Goal: Information Seeking & Learning: Learn about a topic

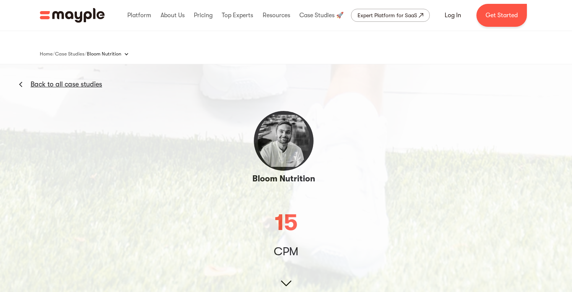
click at [85, 14] on img "home" at bounding box center [72, 15] width 65 height 15
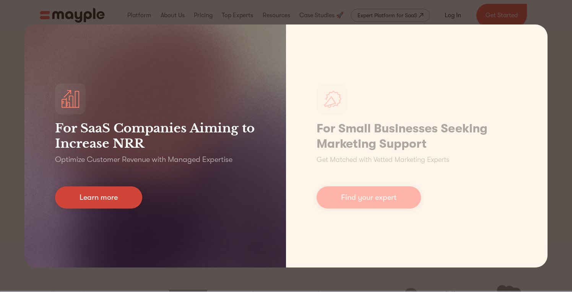
click at [112, 200] on link "Learn more" at bounding box center [98, 197] width 87 height 22
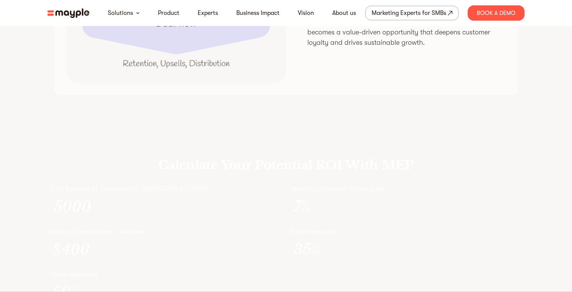
scroll to position [2124, 0]
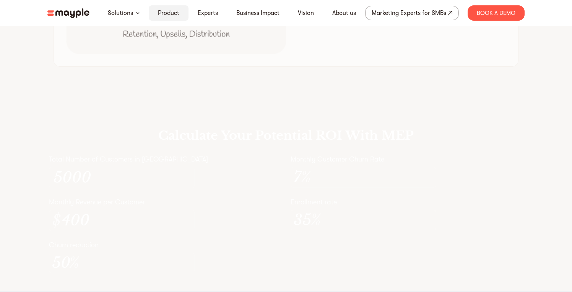
click at [167, 15] on link "Product" at bounding box center [168, 12] width 21 height 9
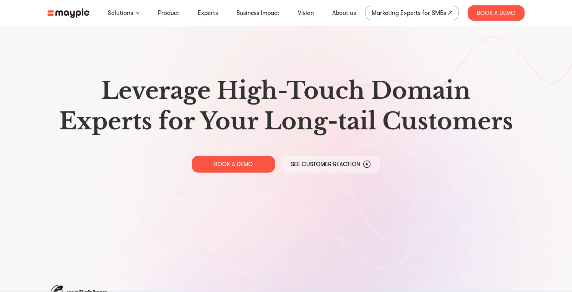
click at [66, 12] on img at bounding box center [68, 13] width 42 height 10
click at [415, 11] on div "Marketing Experts for SMBs" at bounding box center [408, 13] width 75 height 11
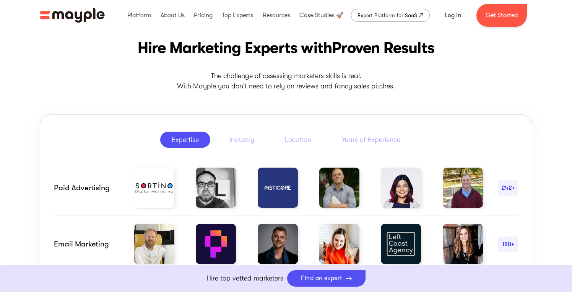
scroll to position [325, 0]
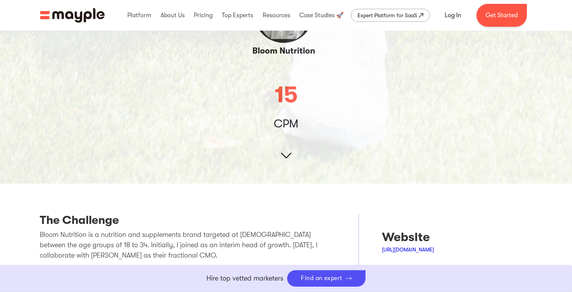
scroll to position [44, 0]
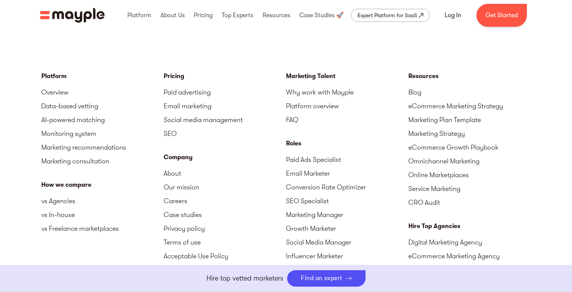
scroll to position [1064, 0]
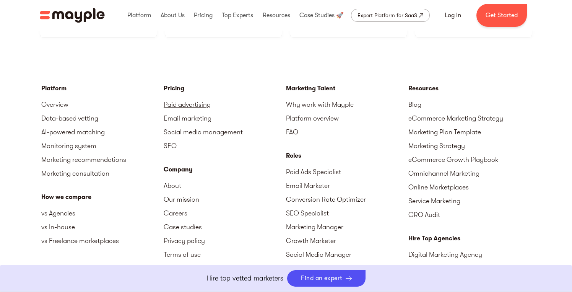
click at [190, 99] on link "Paid advertising" at bounding box center [225, 104] width 122 height 14
click at [198, 97] on link "Paid advertising" at bounding box center [225, 104] width 122 height 14
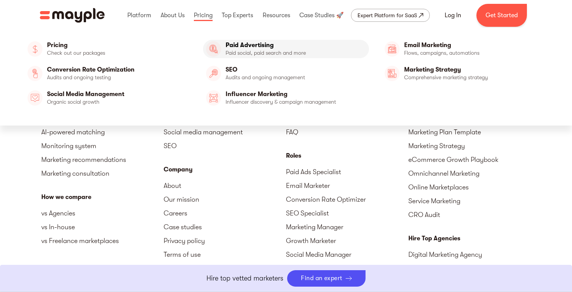
click at [241, 42] on link "Paid Advertising" at bounding box center [286, 49] width 166 height 18
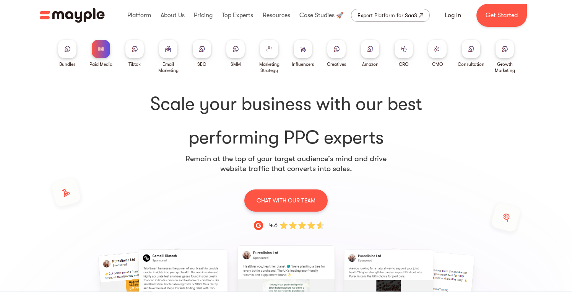
click at [269, 52] on div at bounding box center [269, 49] width 18 height 18
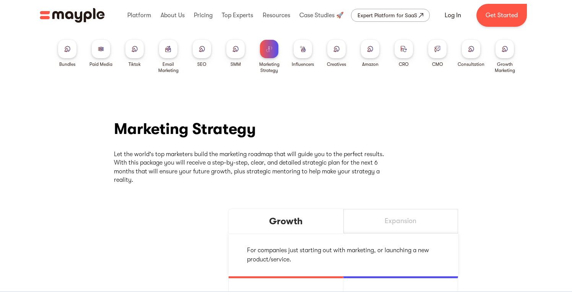
click at [202, 53] on div at bounding box center [202, 49] width 18 height 18
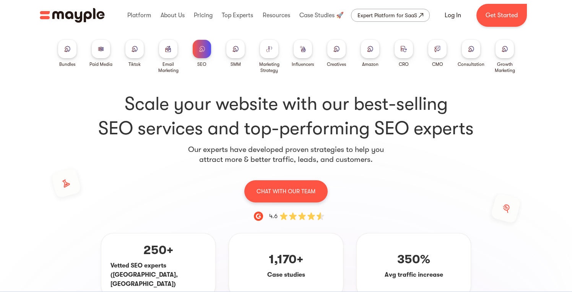
click at [102, 54] on div at bounding box center [101, 49] width 18 height 18
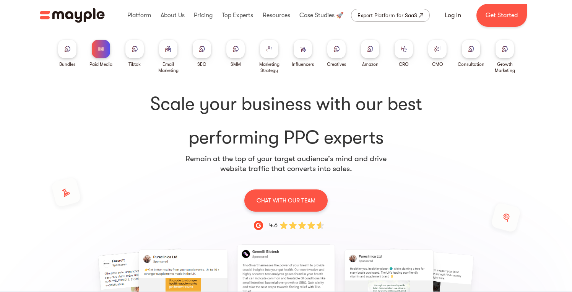
click at [72, 49] on div at bounding box center [67, 49] width 18 height 18
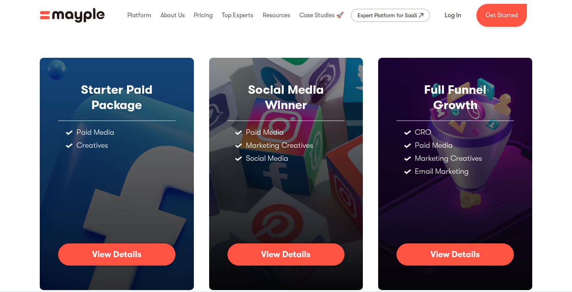
scroll to position [65, 0]
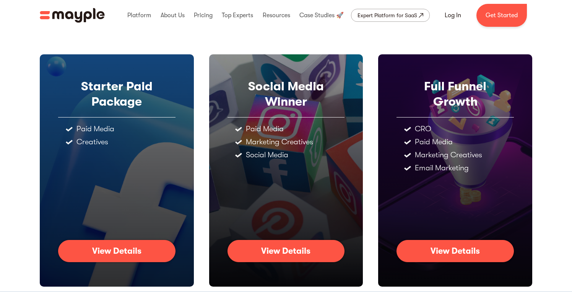
click at [422, 126] on div "CRO" at bounding box center [423, 129] width 16 height 8
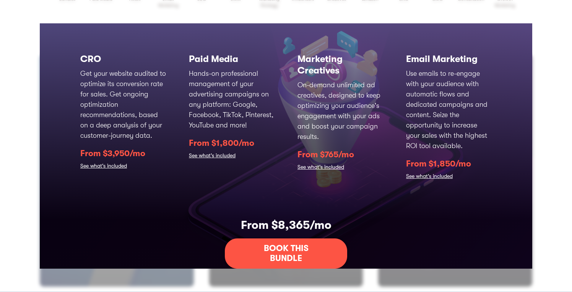
scroll to position [94, 0]
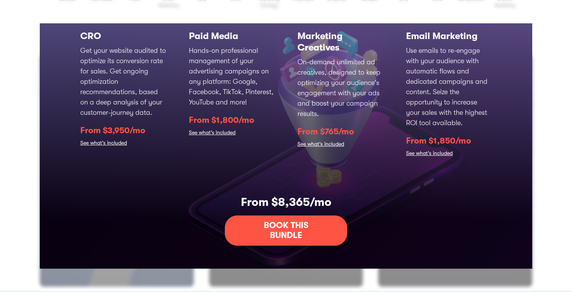
click at [558, 178] on div "Starters Paid Package Advertise on various platforms, with a seamless ad creati…" at bounding box center [286, 146] width 572 height 292
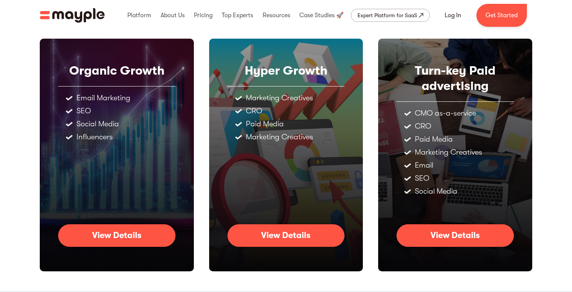
scroll to position [377, 0]
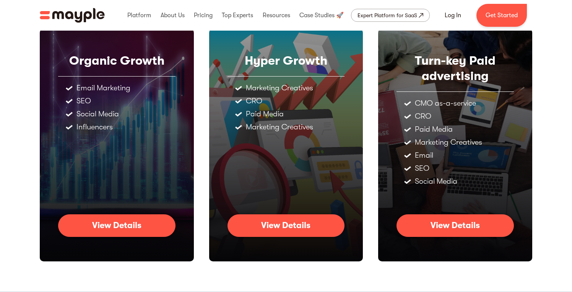
click at [443, 238] on div "Turn-key Paid advertising CMO as-a-service CRO Paid Media Marketing Creatives E…" at bounding box center [455, 145] width 154 height 232
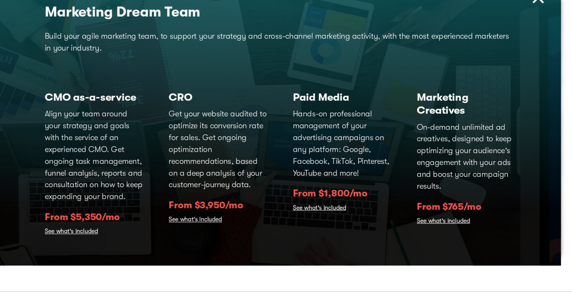
scroll to position [0, 0]
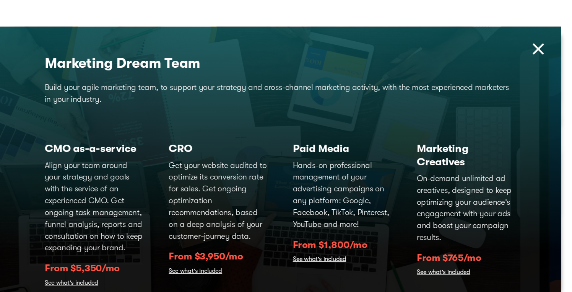
click at [505, 40] on img at bounding box center [512, 43] width 16 height 16
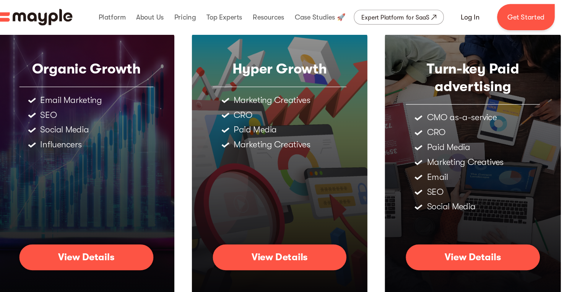
scroll to position [365, 0]
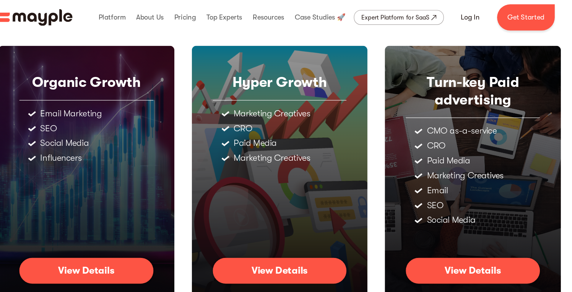
click at [450, 228] on link "View Details" at bounding box center [454, 236] width 117 height 22
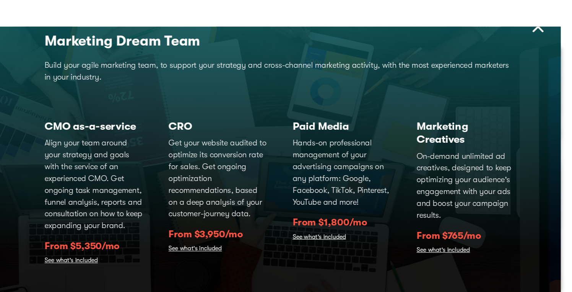
scroll to position [19, 0]
click at [107, 226] on link "See what's included" at bounding box center [103, 228] width 47 height 11
click at [105, 229] on link "See what's included" at bounding box center [103, 228] width 47 height 11
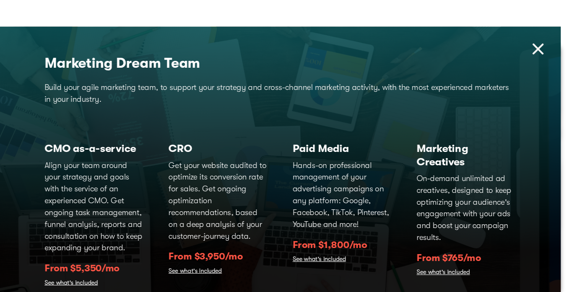
click at [509, 44] on img at bounding box center [512, 43] width 16 height 16
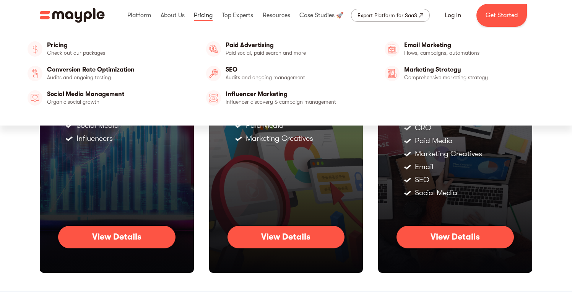
click at [198, 20] on link at bounding box center [203, 15] width 23 height 24
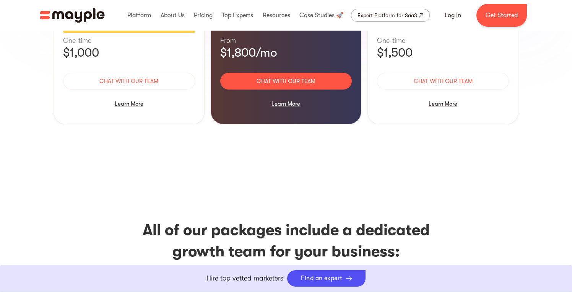
scroll to position [1002, 0]
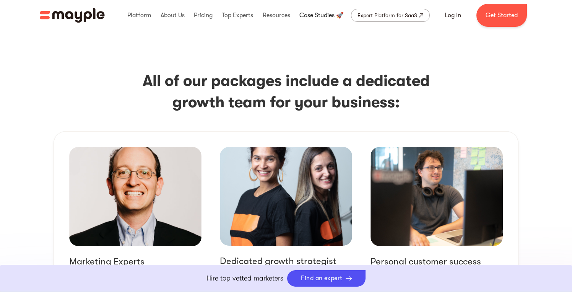
click at [318, 14] on link at bounding box center [321, 15] width 48 height 24
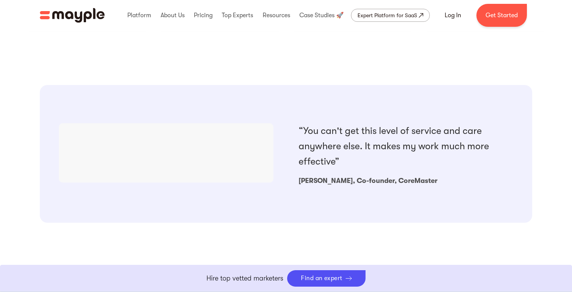
scroll to position [613, 0]
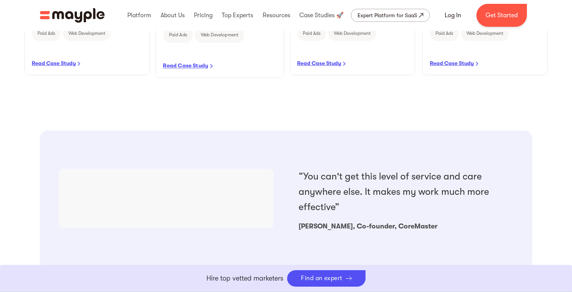
click at [187, 58] on link "READ CASE STUDY" at bounding box center [219, 6] width 127 height 144
